Goal: Ask a question

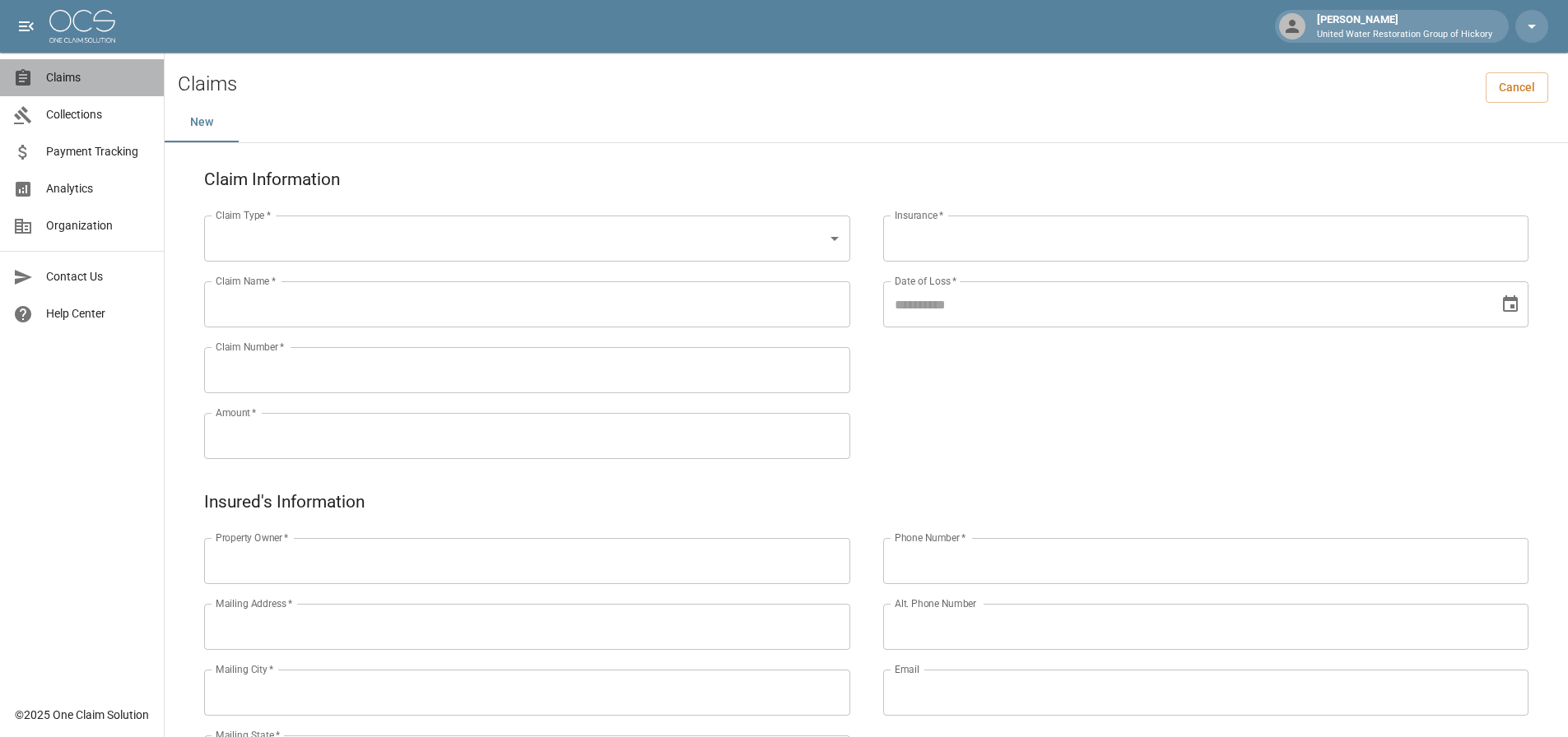
click at [85, 73] on span "Claims" at bounding box center [98, 78] width 104 height 17
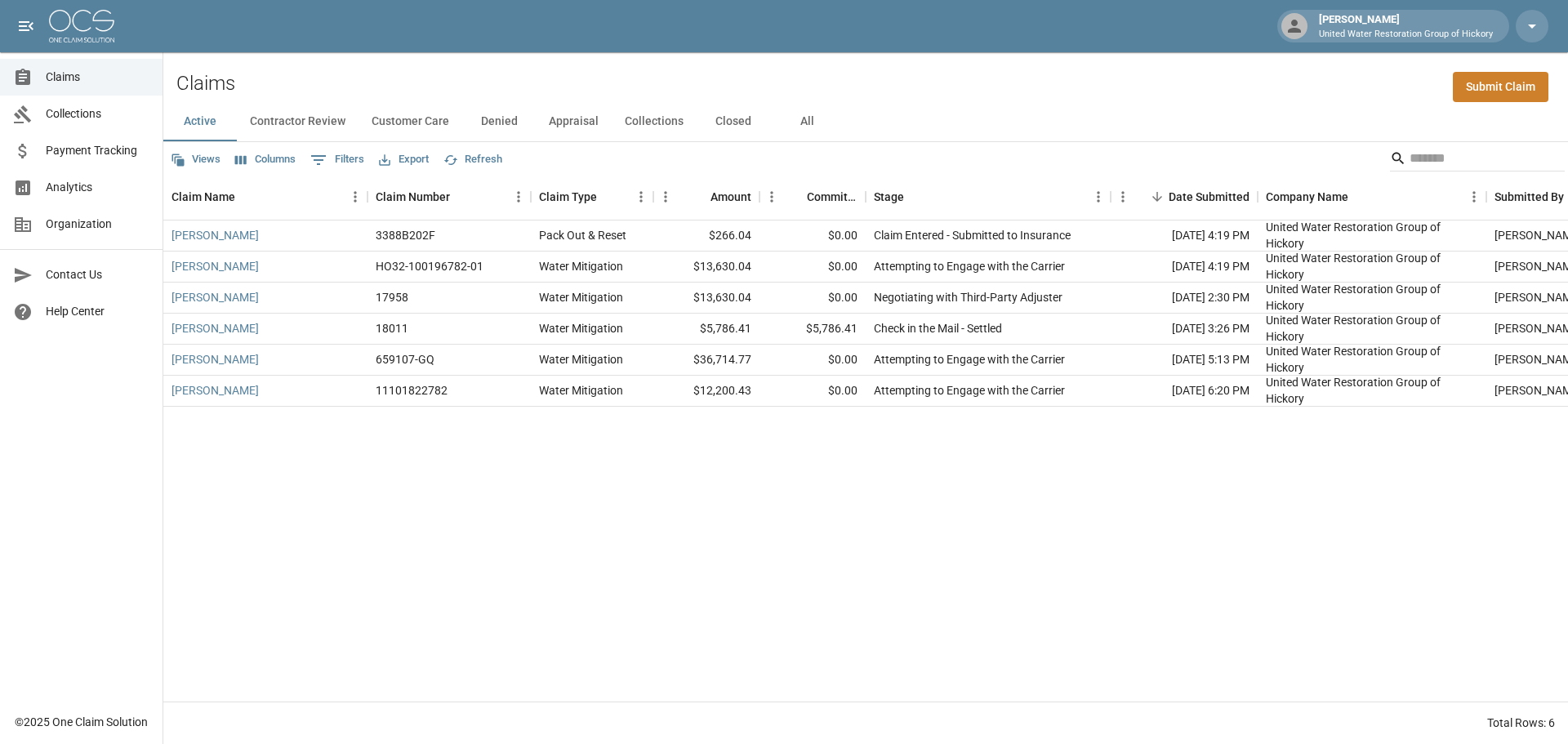
click at [803, 126] on button "All" at bounding box center [806, 121] width 74 height 39
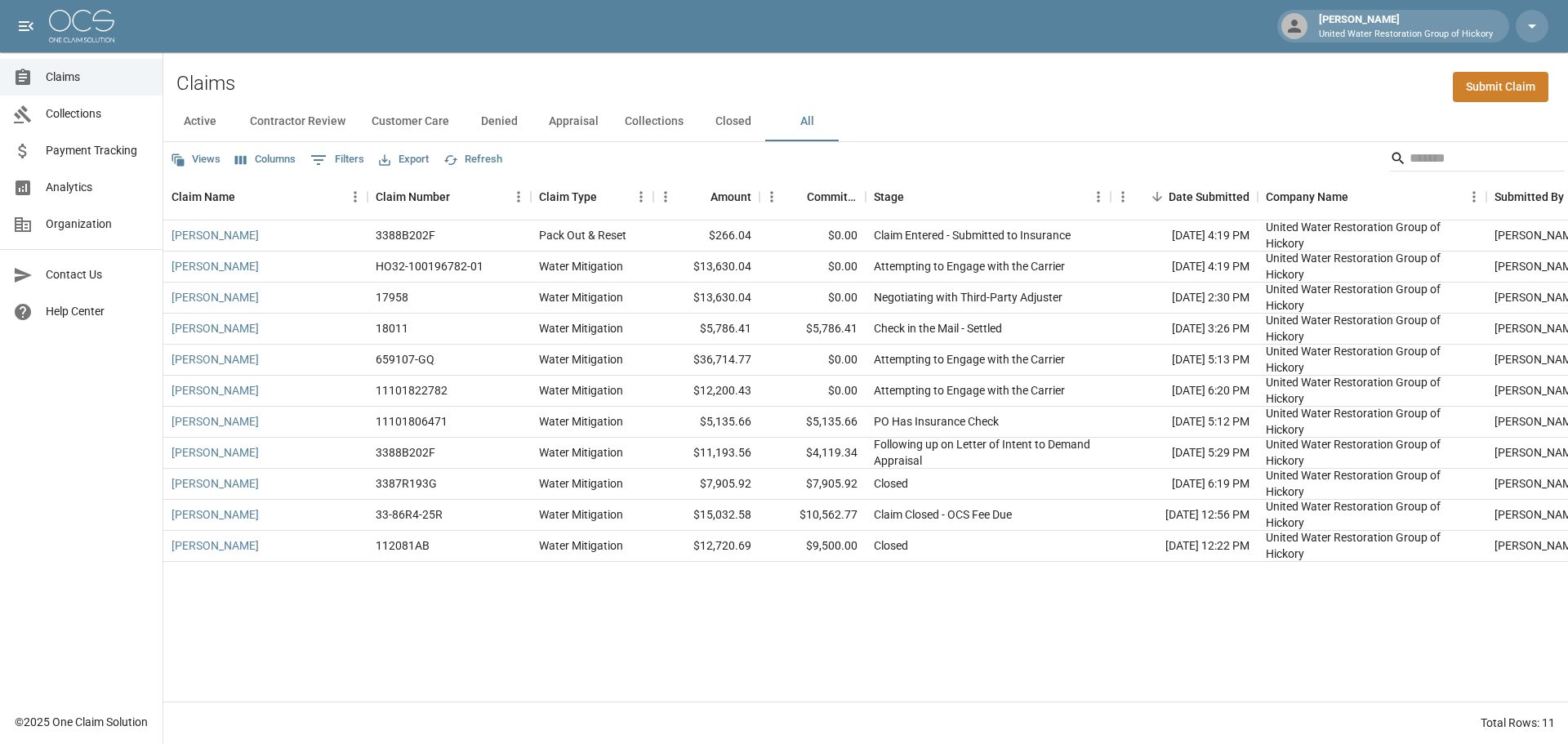
click at [1083, 122] on div "Active Contractor Review Customer Care Denied Appraisal Collections Closed All" at bounding box center [865, 121] width 1405 height 39
click at [676, 69] on div "Claims Submit Claim" at bounding box center [865, 77] width 1405 height 50
click at [726, 273] on div "$13,630.04" at bounding box center [706, 267] width 106 height 31
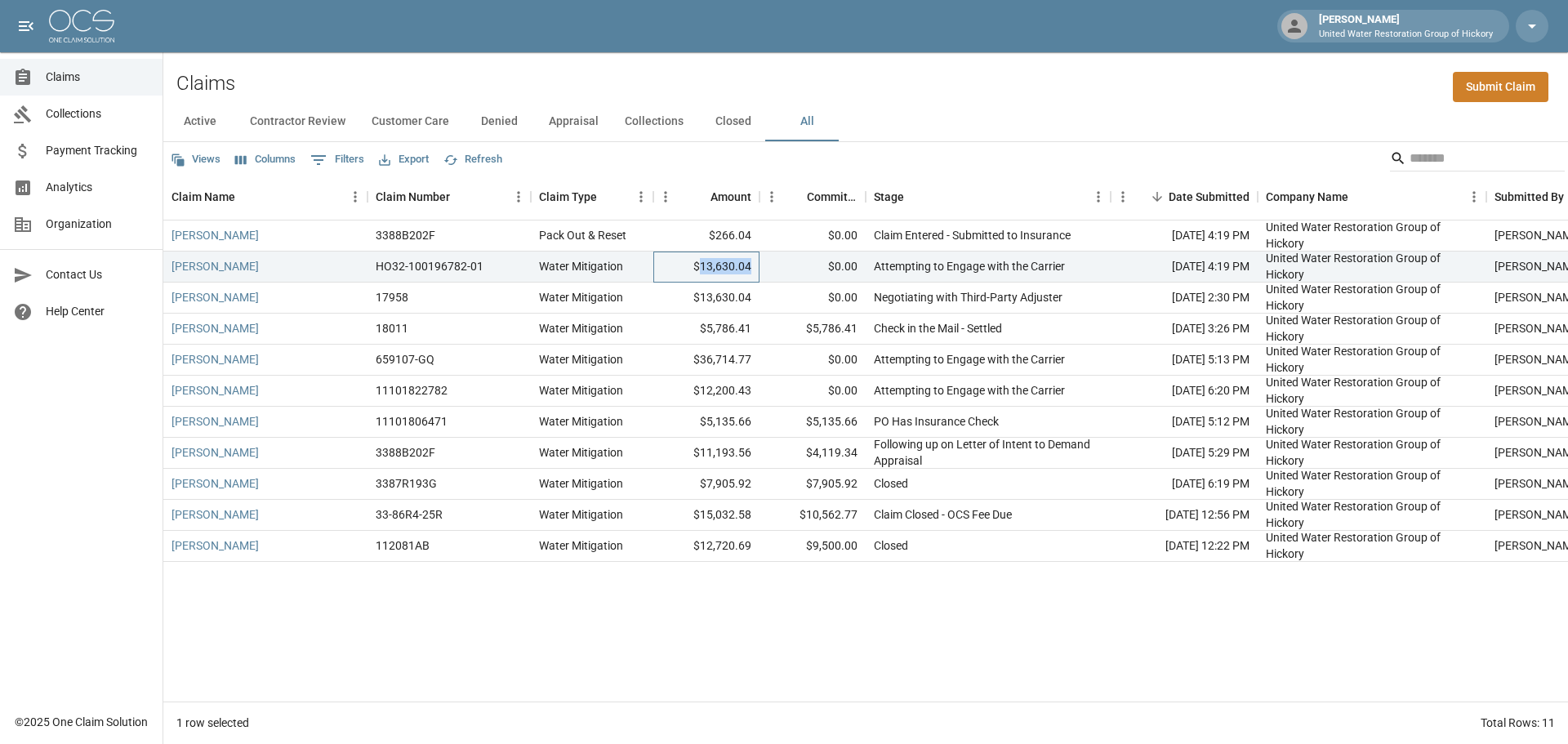
click at [726, 273] on div "$13,630.04" at bounding box center [706, 267] width 106 height 31
click at [232, 267] on link "[PERSON_NAME]" at bounding box center [214, 266] width 87 height 16
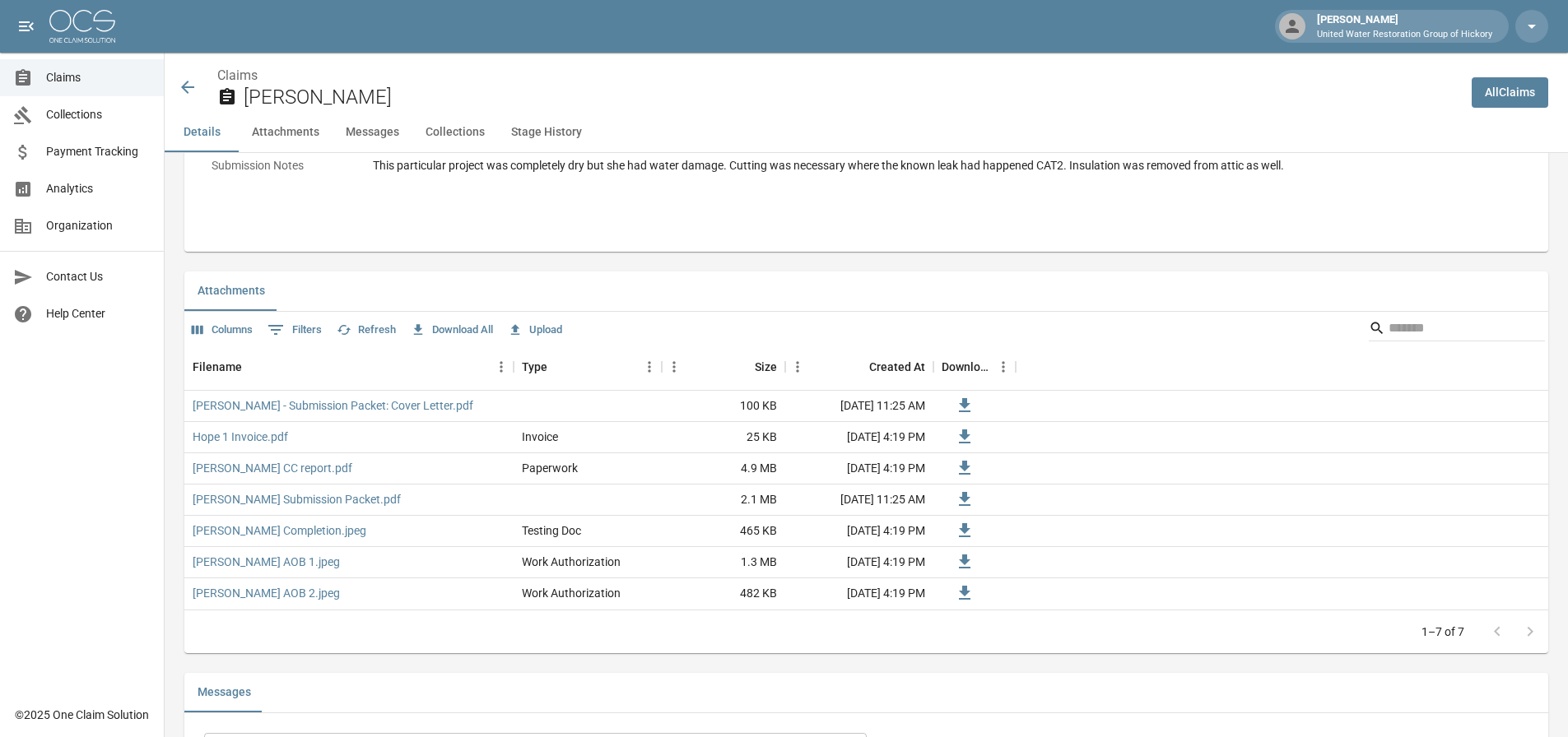
scroll to position [906, 0]
click at [540, 333] on button "Upload" at bounding box center [535, 329] width 63 height 25
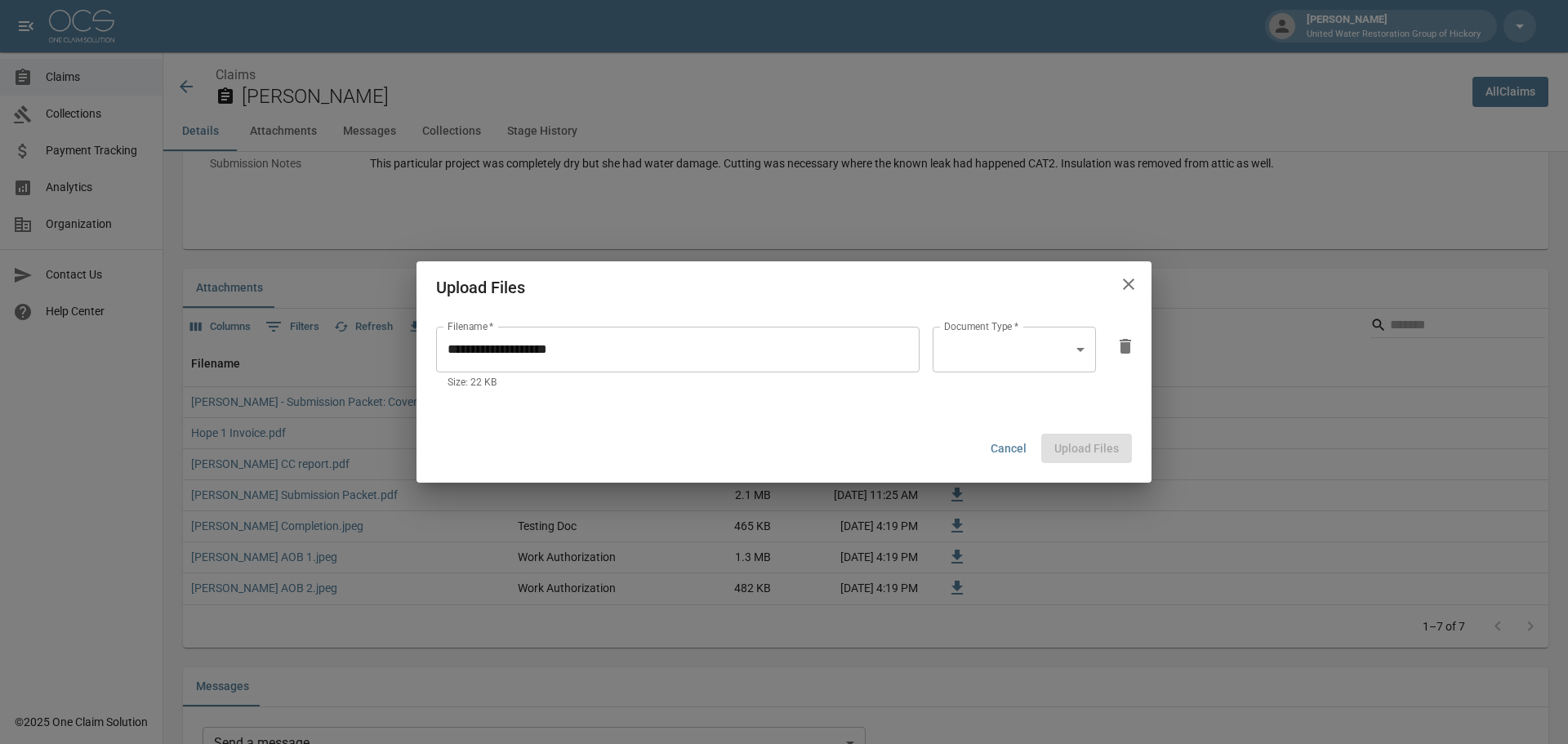
click at [1035, 350] on body "[PERSON_NAME] United Water Restoration Group of Hickory Claims Collections Paym…" at bounding box center [784, 430] width 1568 height 2659
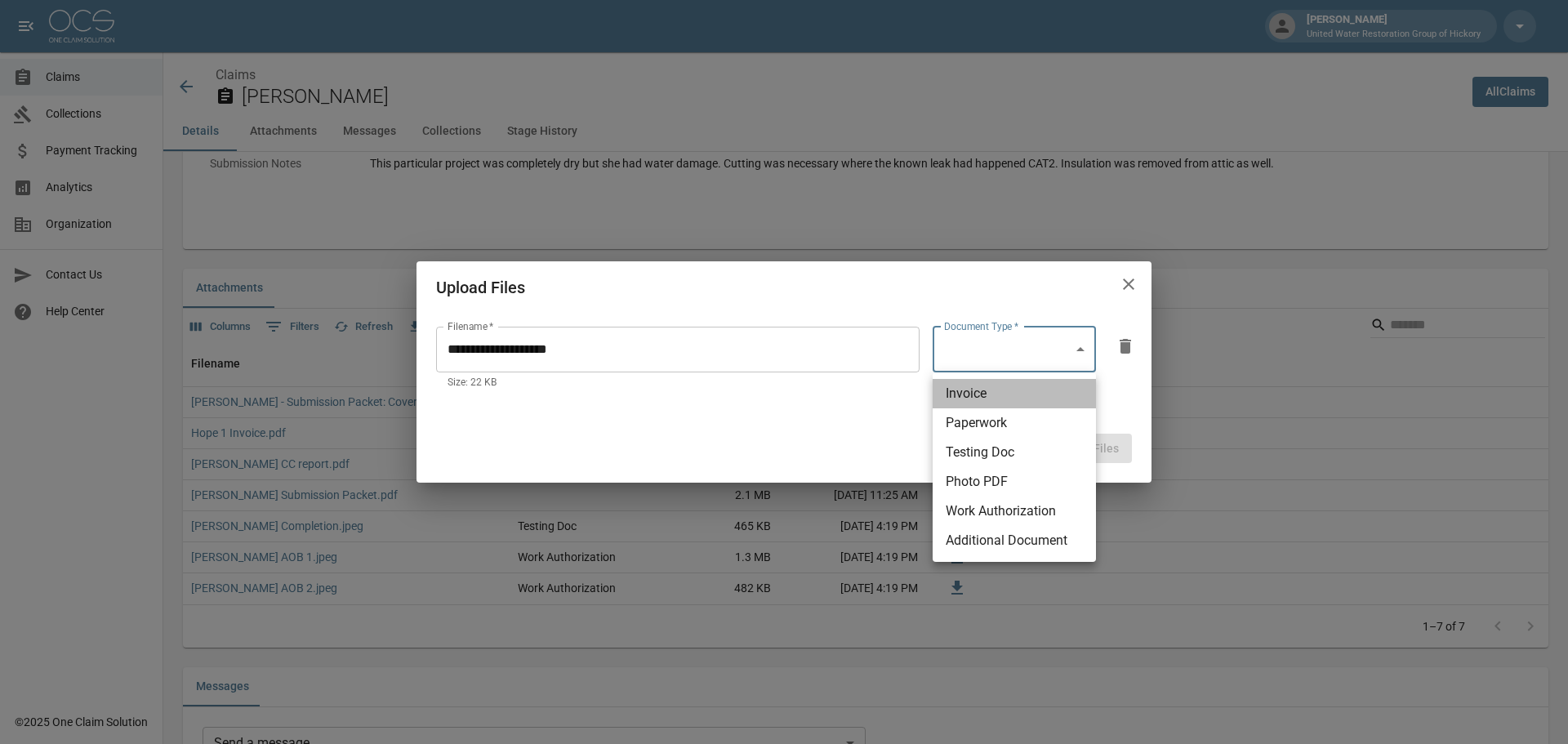
click at [994, 394] on li "Invoice" at bounding box center [1013, 393] width 163 height 30
type input "********"
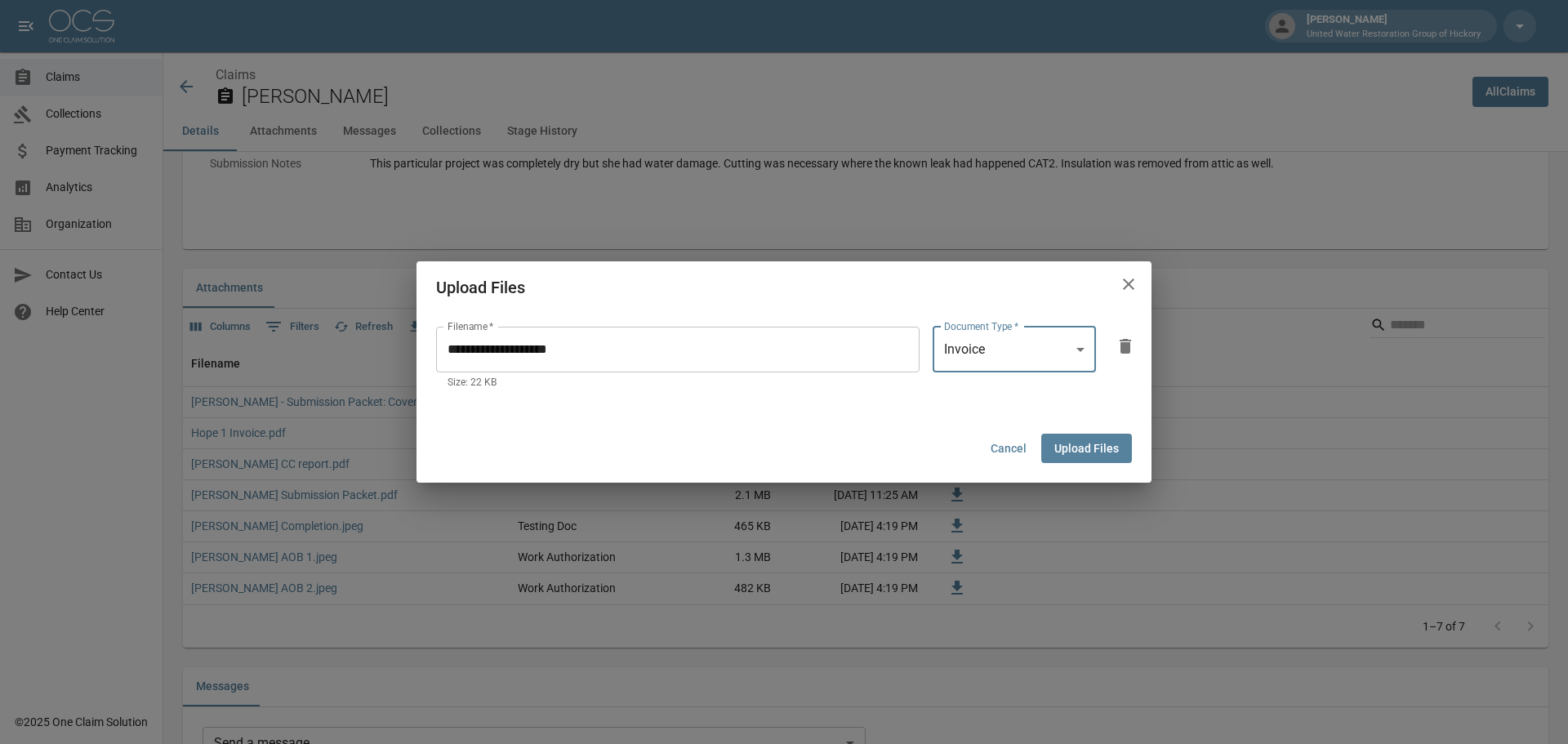
click at [1080, 446] on button "Upload Files" at bounding box center [1086, 449] width 91 height 31
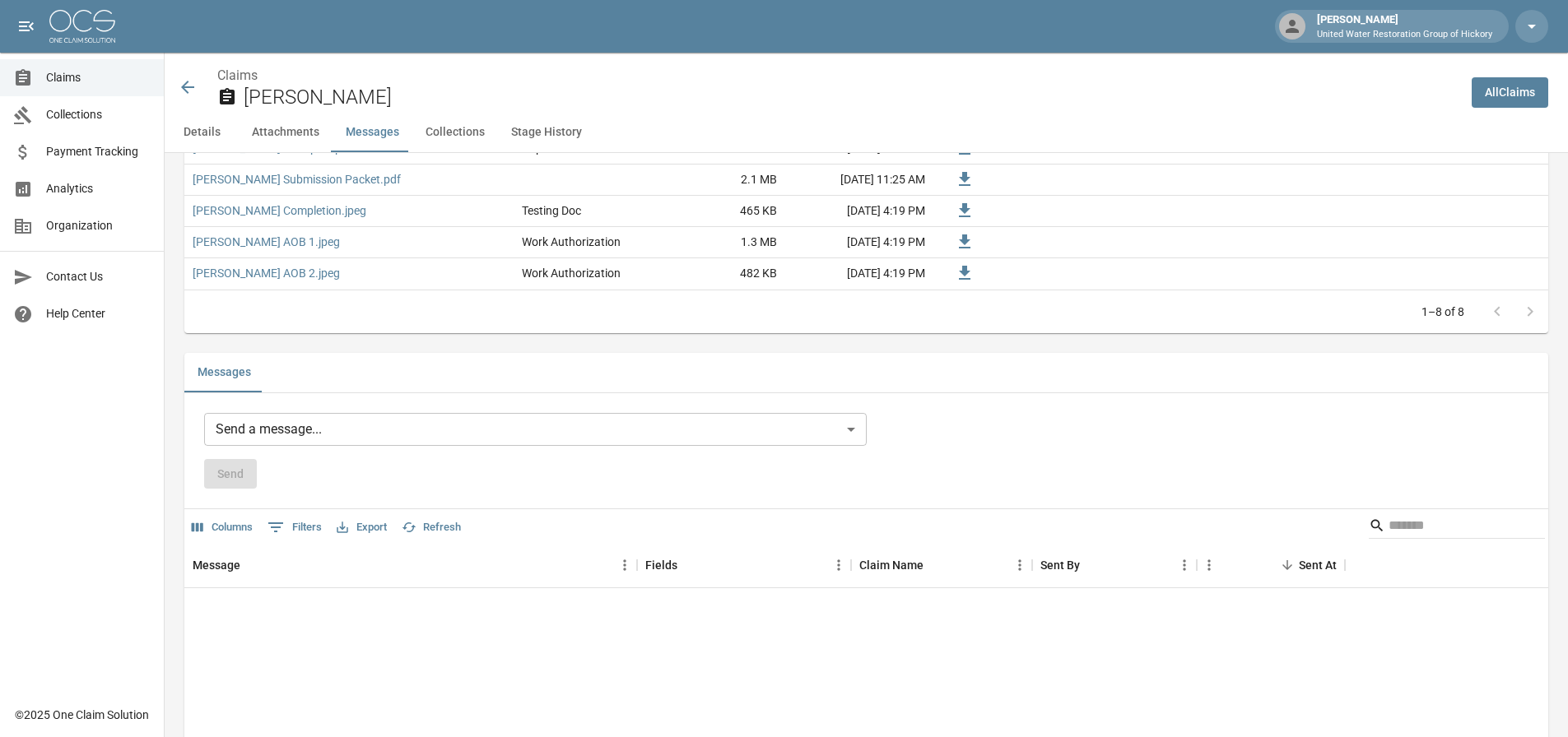
scroll to position [1234, 0]
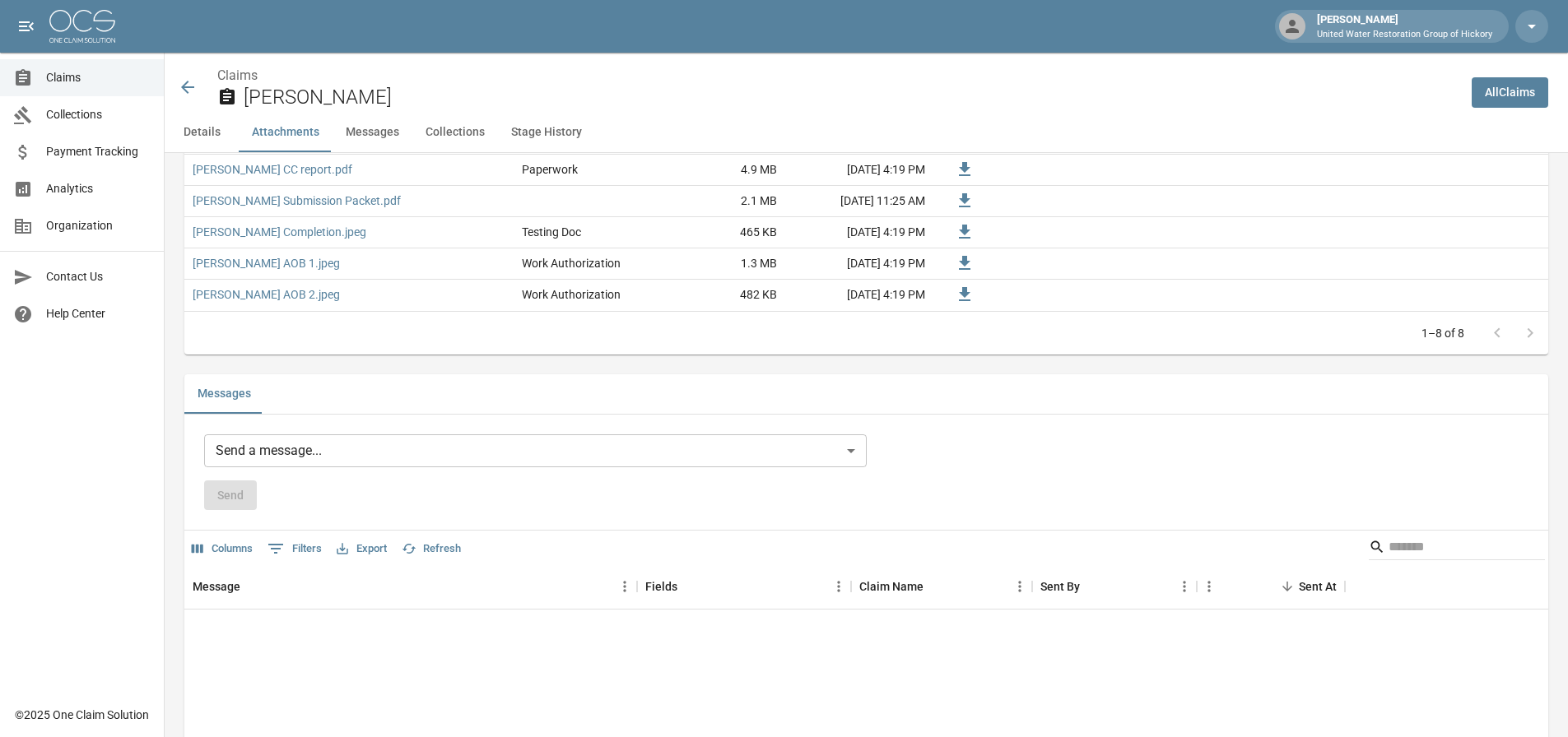
click at [468, 461] on body "[PERSON_NAME] United Water Restoration Group of Hickory Claims Collections Paym…" at bounding box center [784, 120] width 1568 height 2710
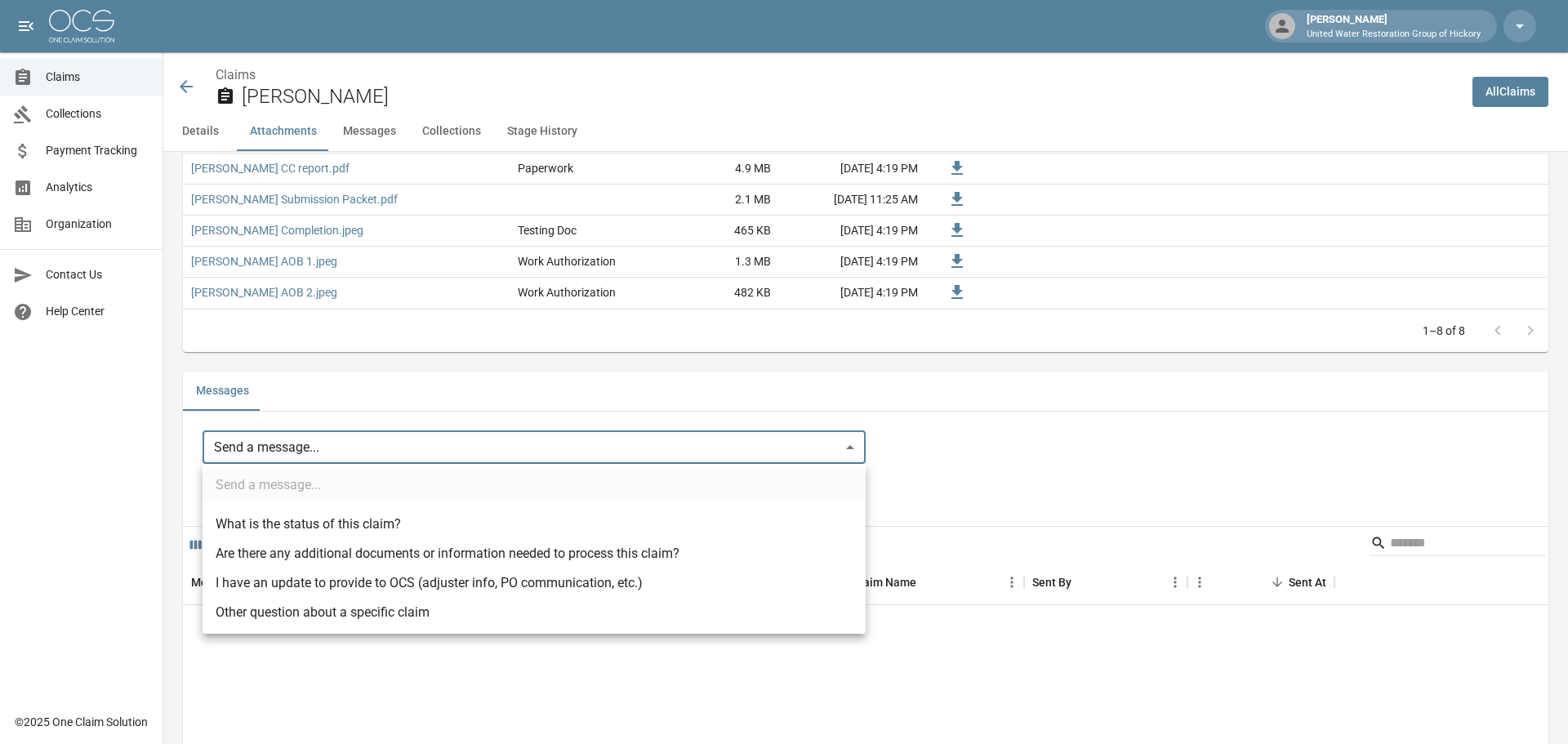
click at [316, 620] on li "Other question about a specific claim" at bounding box center [534, 612] width 664 height 30
type input "**********"
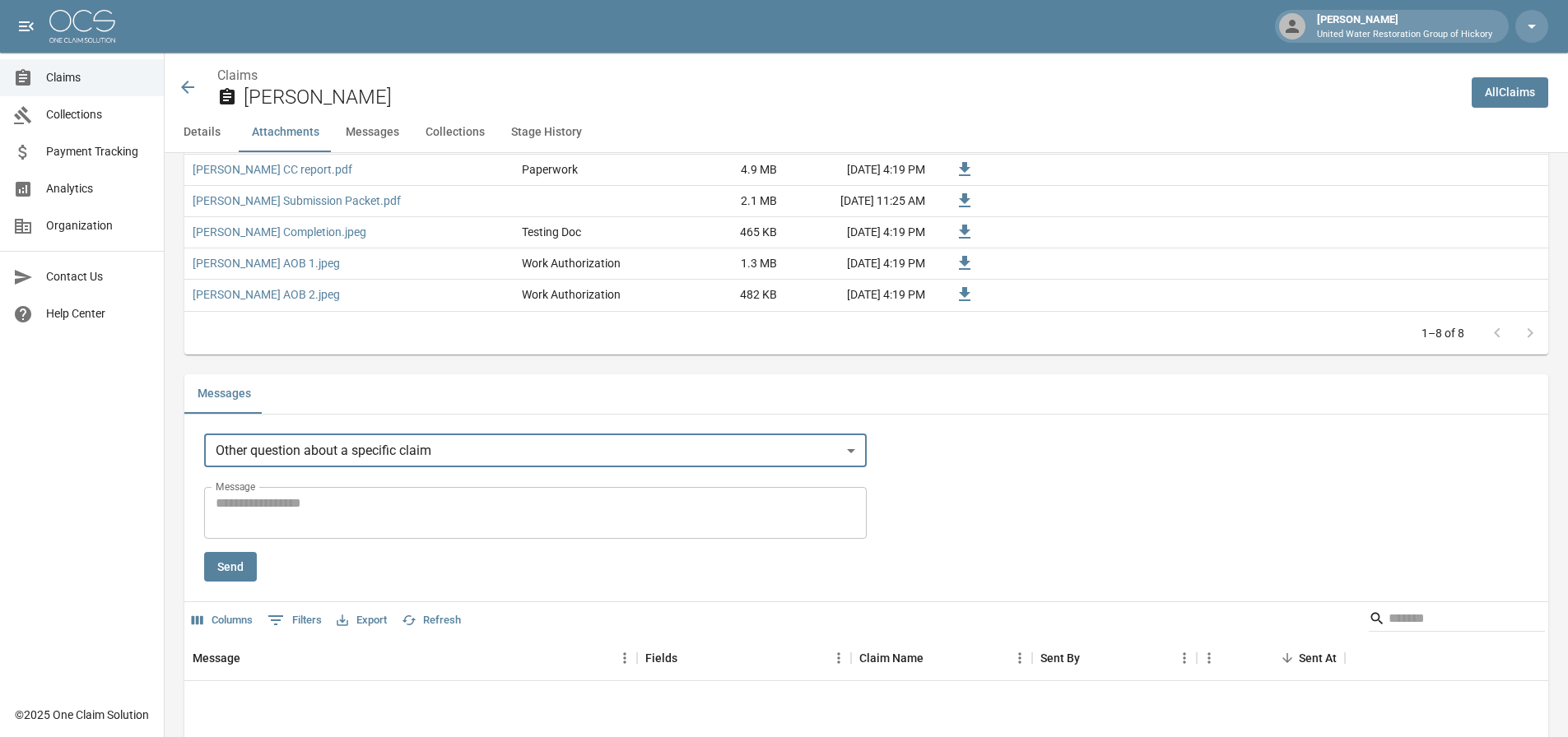
click at [312, 517] on textarea "Message" at bounding box center [536, 513] width 640 height 38
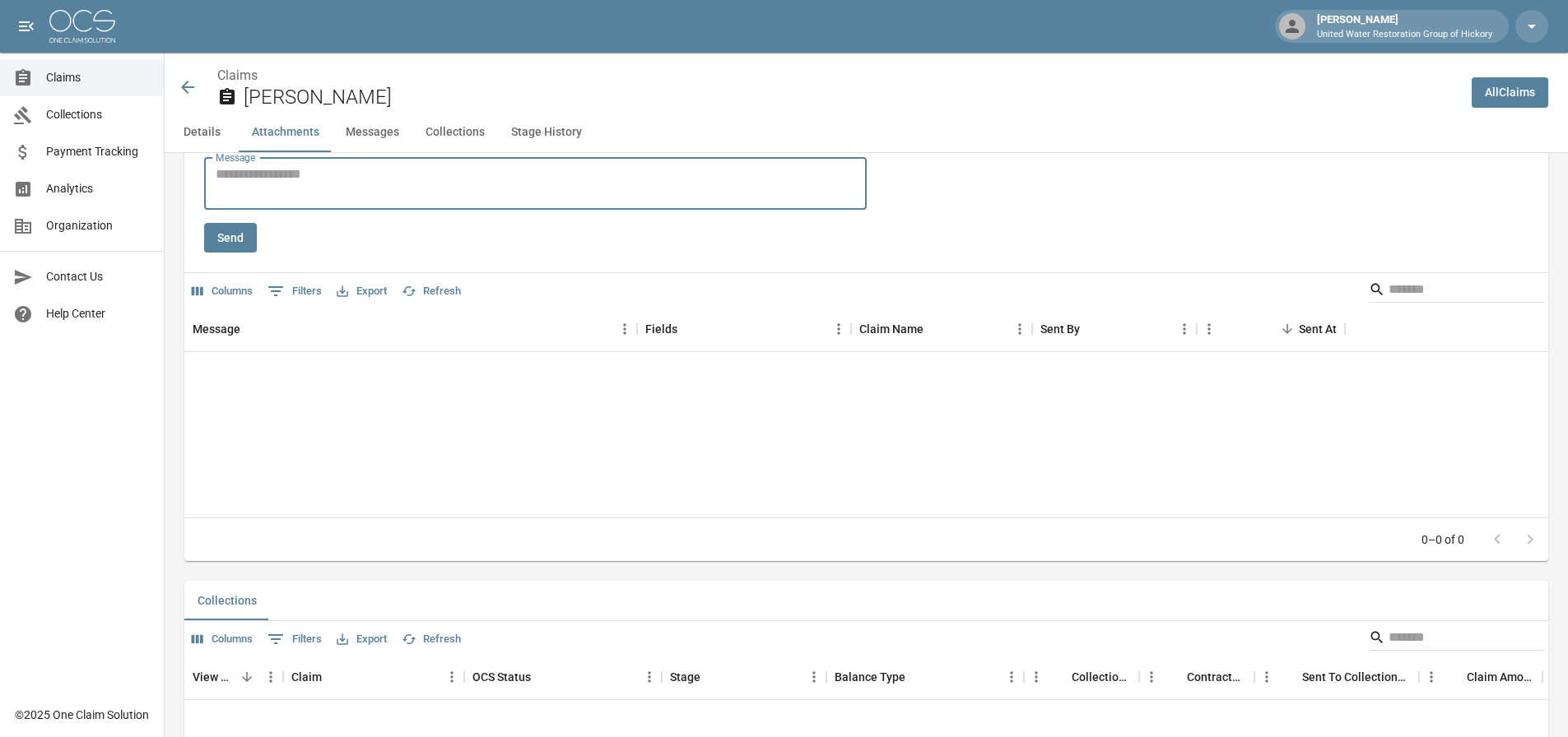
scroll to position [1152, 0]
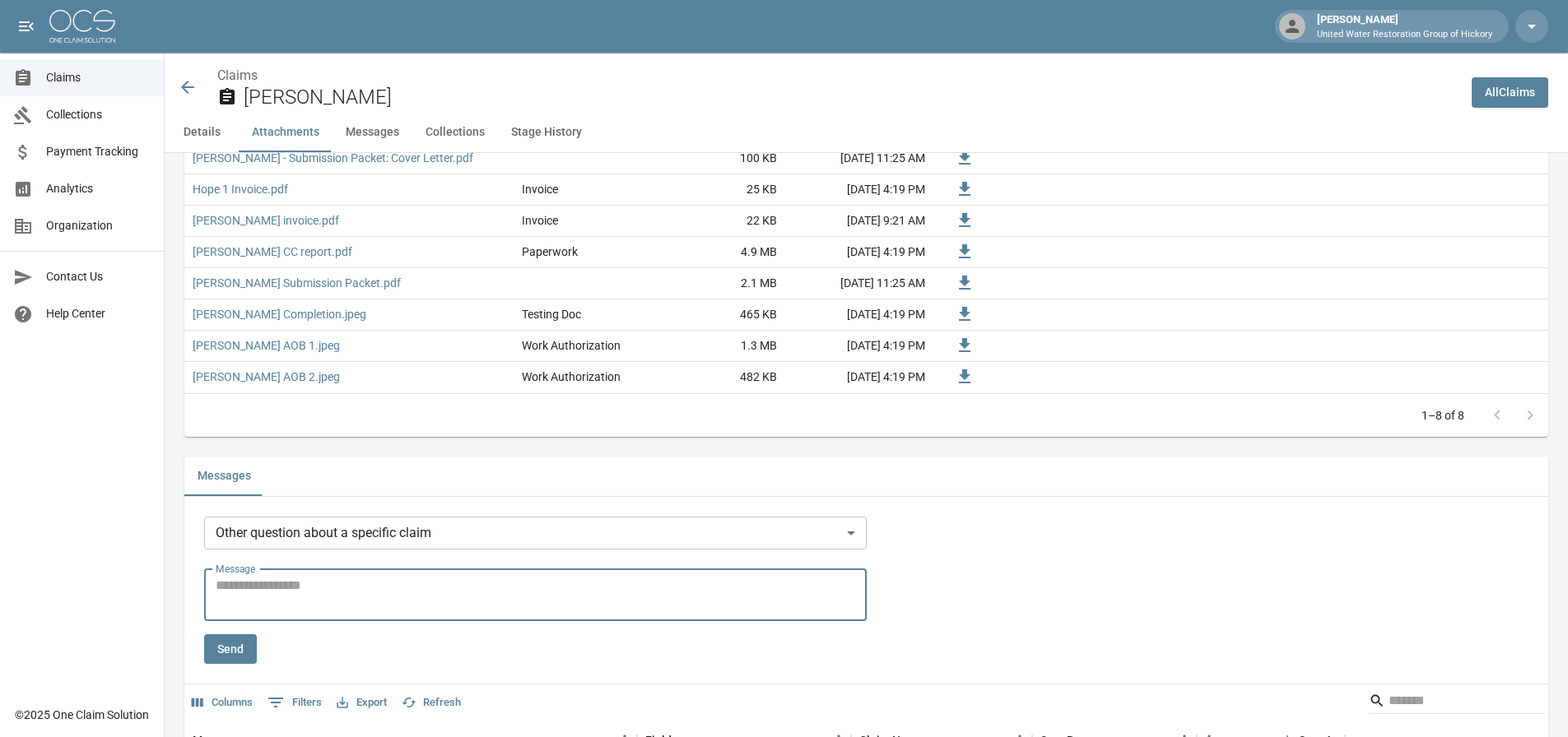
click at [306, 593] on textarea "Message" at bounding box center [536, 594] width 640 height 38
type textarea "**********"
click at [234, 641] on button "Send" at bounding box center [230, 650] width 53 height 31
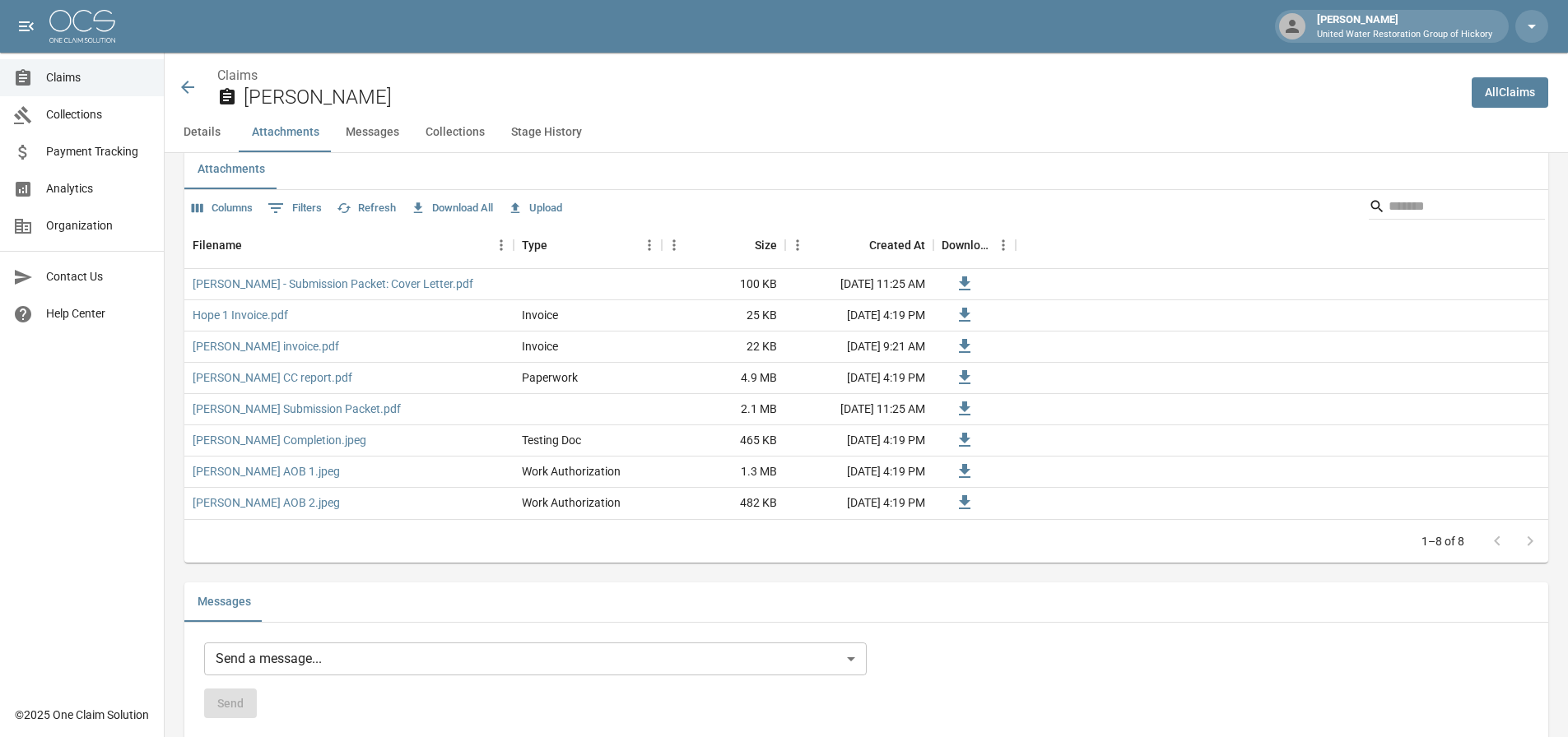
scroll to position [987, 0]
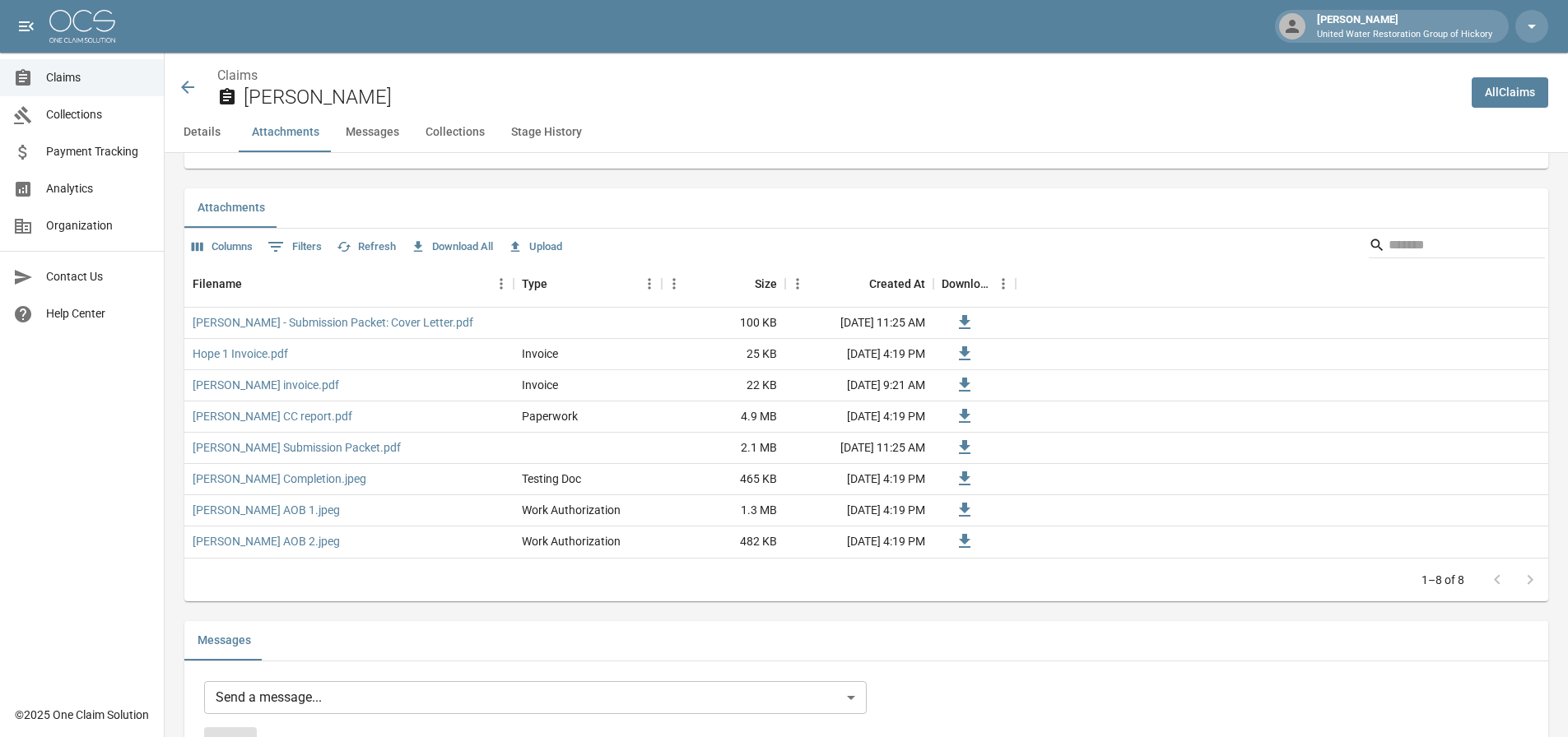
click at [75, 85] on span "Claims" at bounding box center [98, 78] width 104 height 17
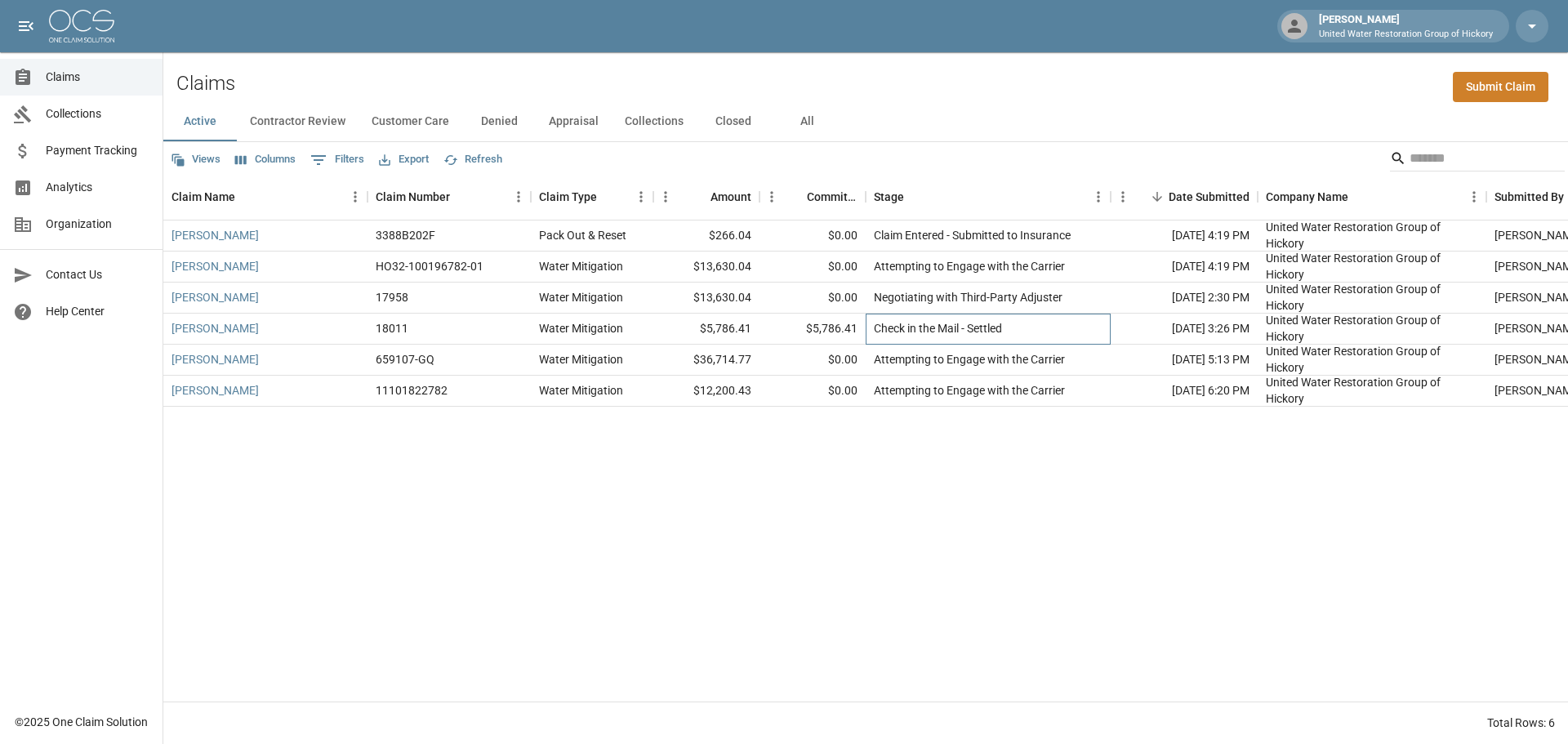
click at [946, 328] on div "Check in the Mail - Settled" at bounding box center [938, 328] width 128 height 16
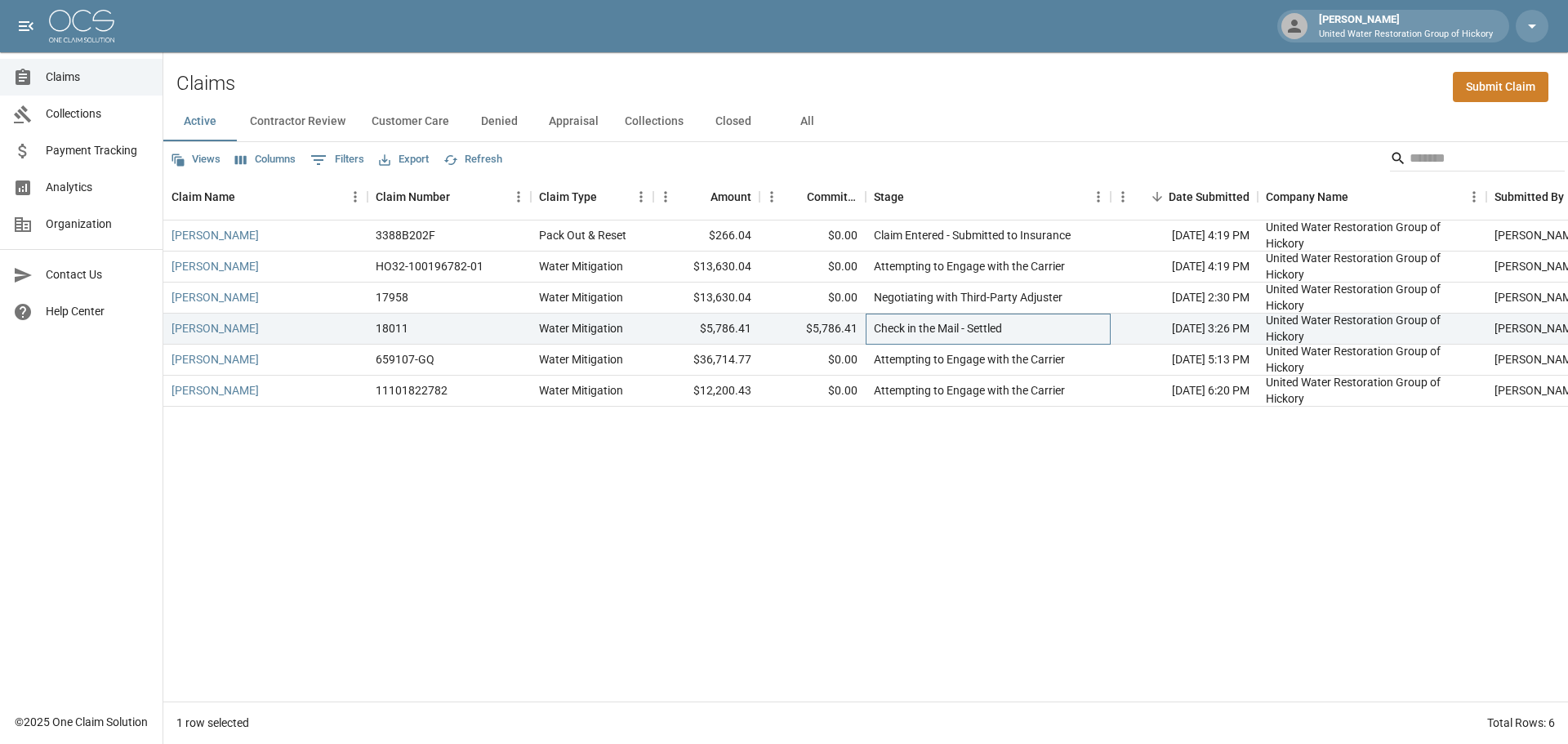
click at [882, 326] on div "Check in the Mail - Settled" at bounding box center [938, 328] width 128 height 16
